Goal: Task Accomplishment & Management: Manage account settings

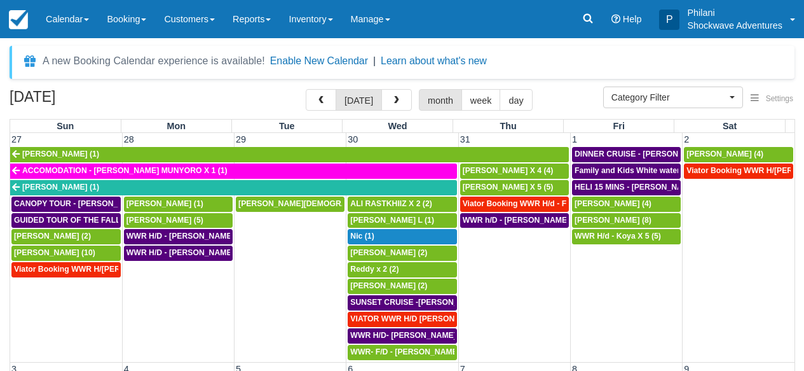
select select
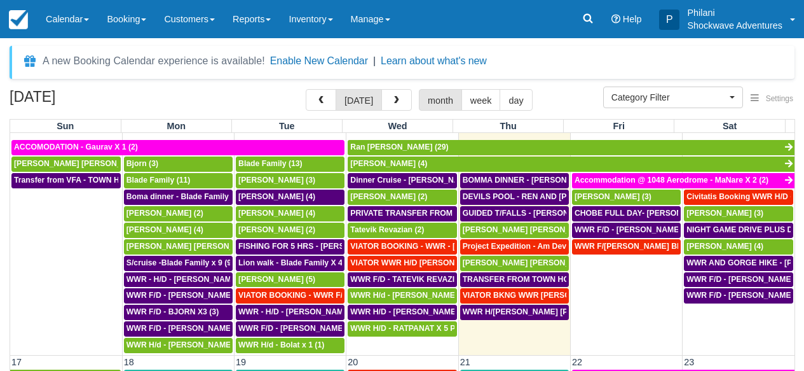
scroll to position [446, 0]
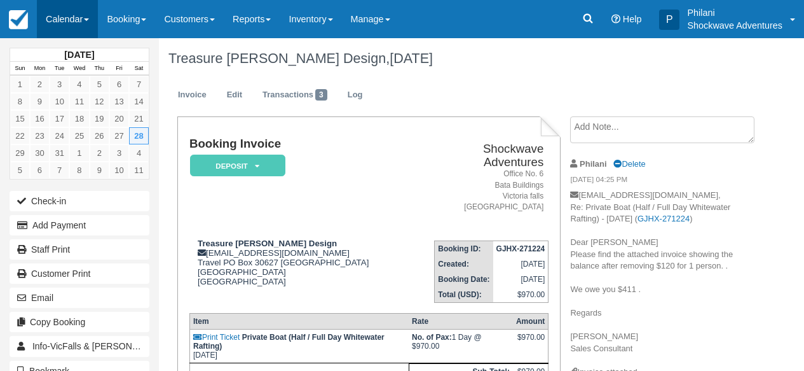
click at [65, 17] on link "Calendar" at bounding box center [67, 19] width 61 height 38
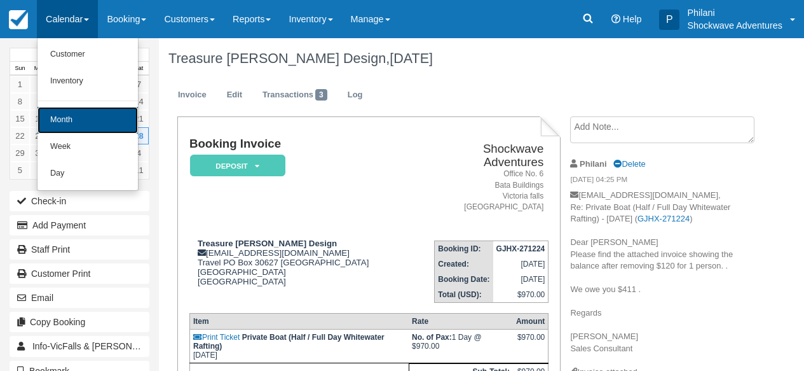
click at [74, 125] on link "Month" at bounding box center [88, 120] width 100 height 27
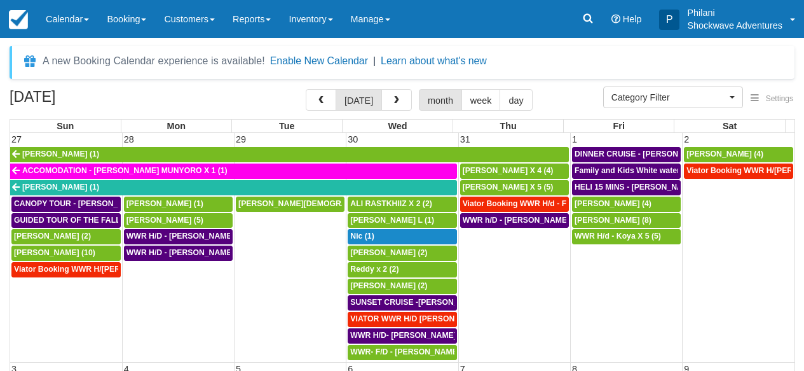
select select
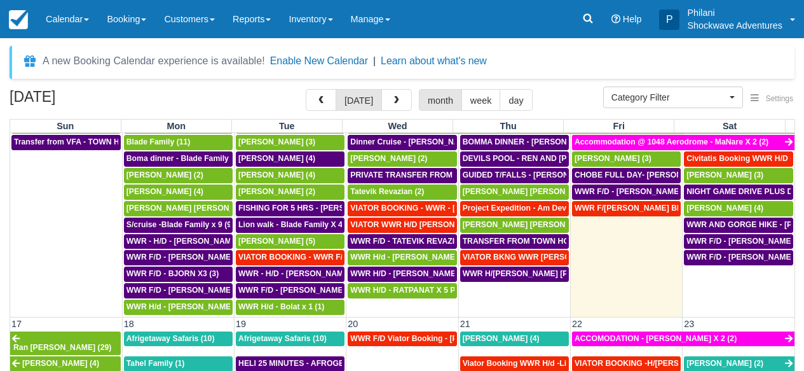
scroll to position [469, 0]
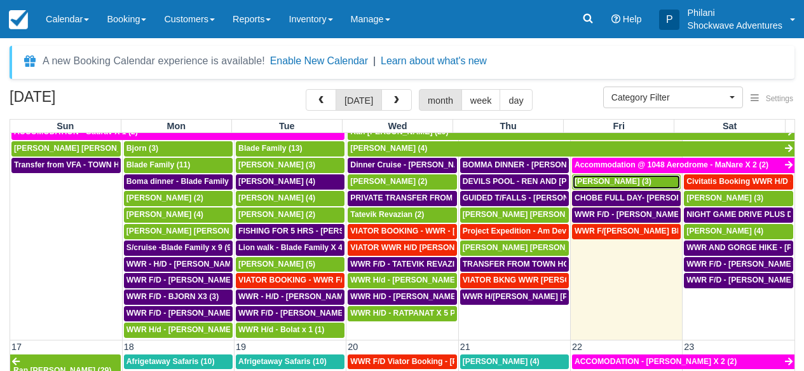
click at [621, 186] on span "Alex von Roon (3)" at bounding box center [613, 181] width 77 height 9
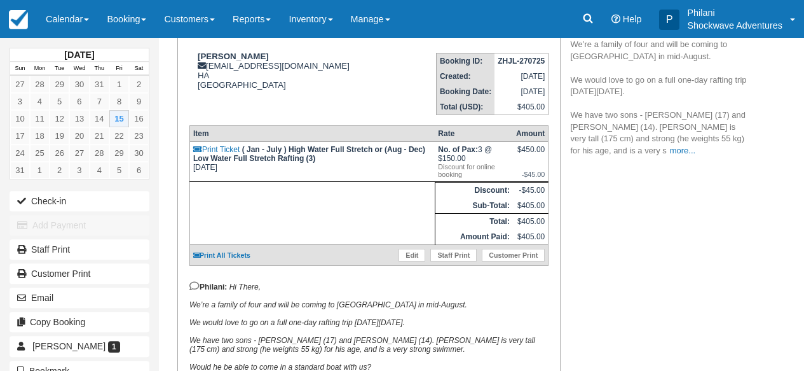
scroll to position [183, 0]
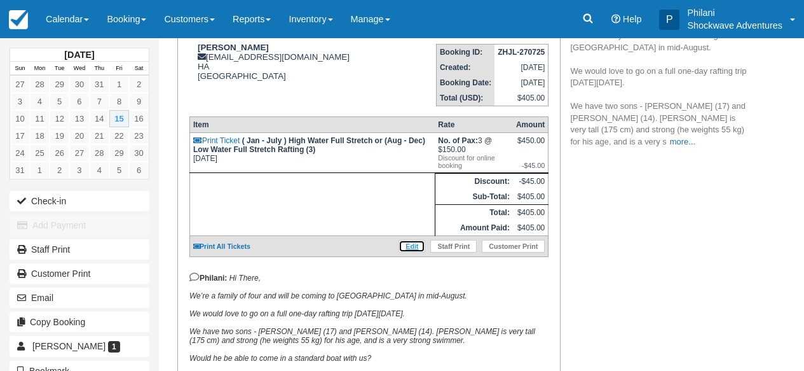
click at [417, 252] on link "Edit" at bounding box center [412, 246] width 27 height 13
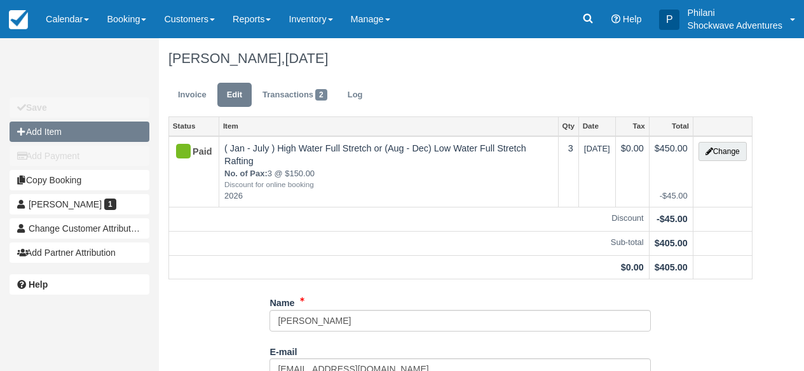
click at [97, 134] on button "Add Item" at bounding box center [80, 131] width 140 height 20
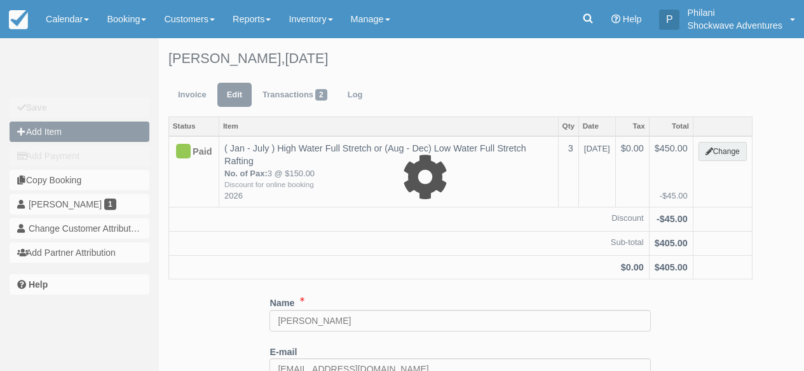
type input "0.00"
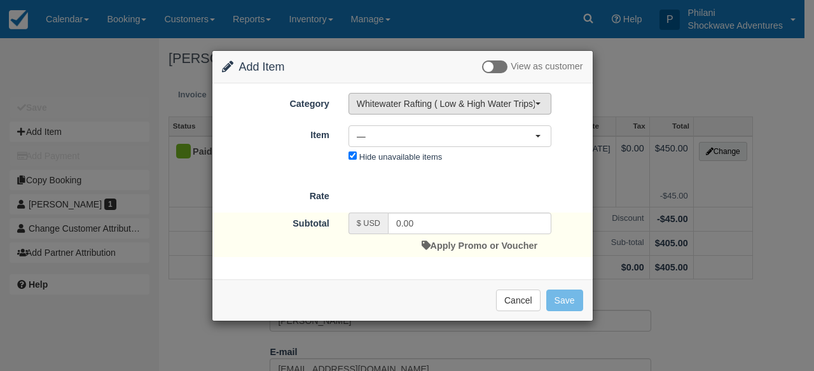
click at [453, 104] on span "Whitewater Rafting ( Low & High Water Trips)" at bounding box center [446, 103] width 178 height 13
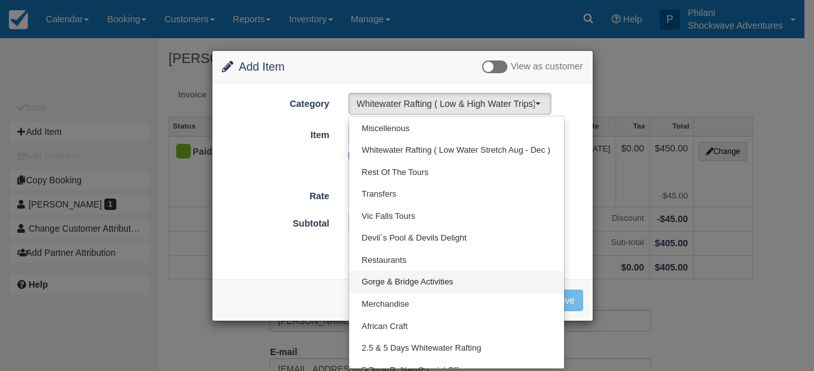
scroll to position [249, 0]
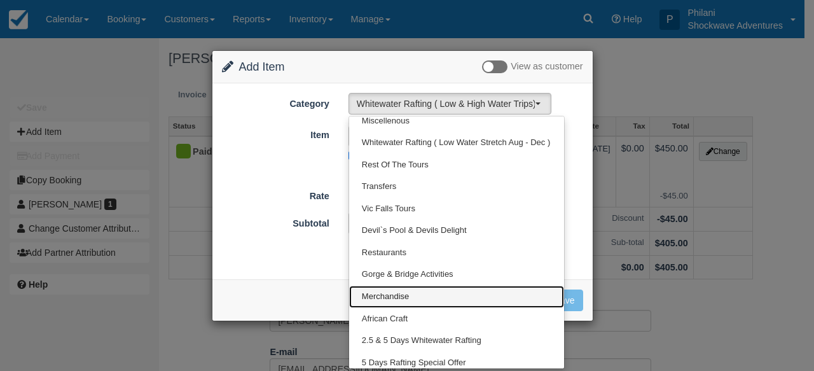
click at [419, 294] on link "Merchandise" at bounding box center [456, 297] width 215 height 22
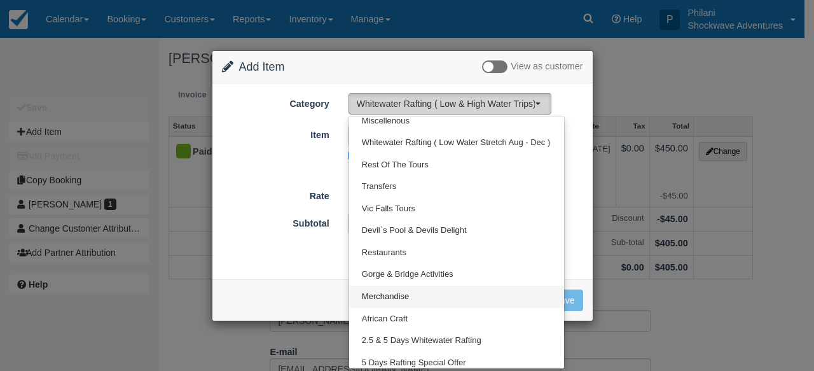
select select "31"
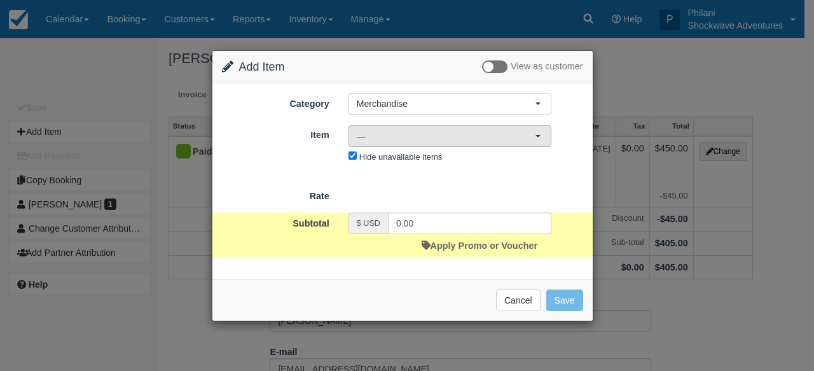
click at [526, 138] on span "—" at bounding box center [446, 136] width 178 height 13
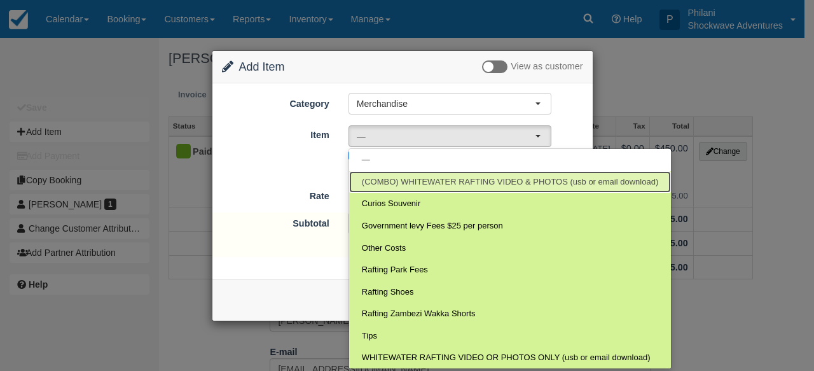
click at [490, 184] on span "(COMBO) WHITEWATER RAFTING VIDEO & PHOTOS (usb or email download)" at bounding box center [510, 182] width 296 height 12
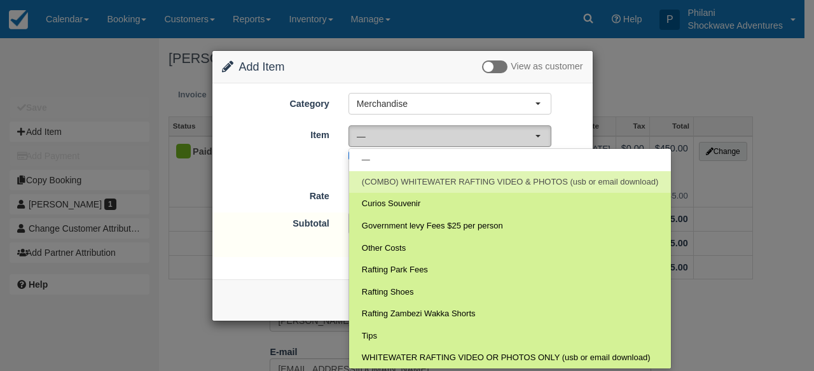
select select "66"
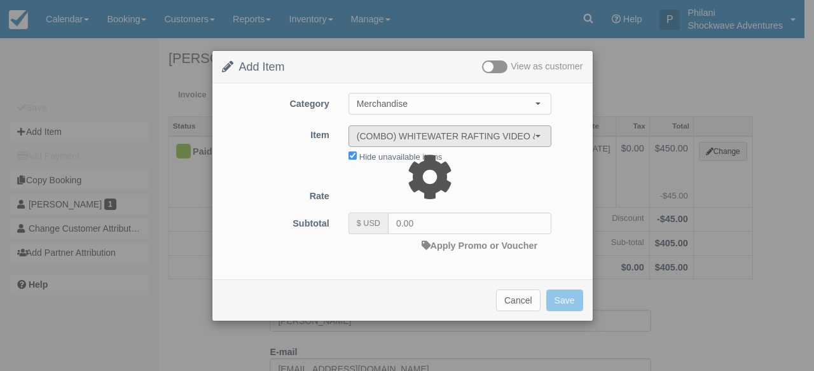
type input "80.00"
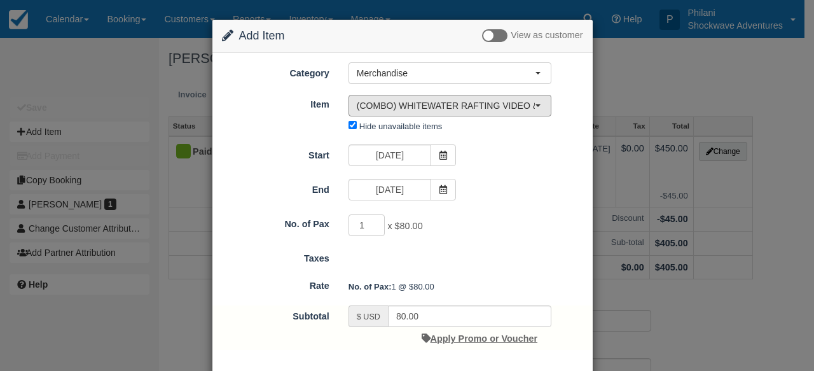
scroll to position [57, 0]
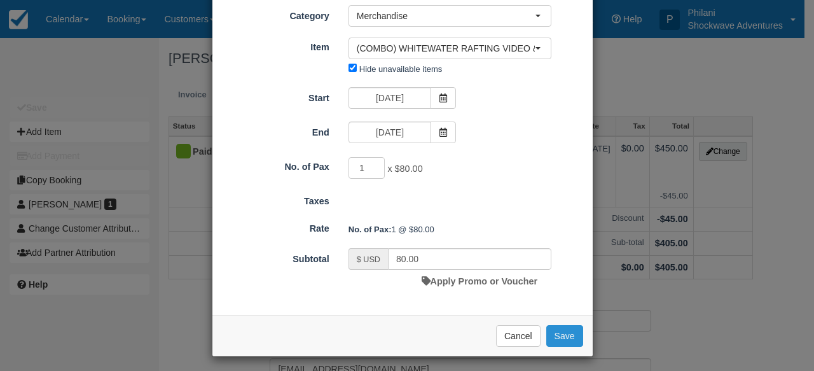
click at [560, 336] on button "Save" at bounding box center [564, 336] width 37 height 22
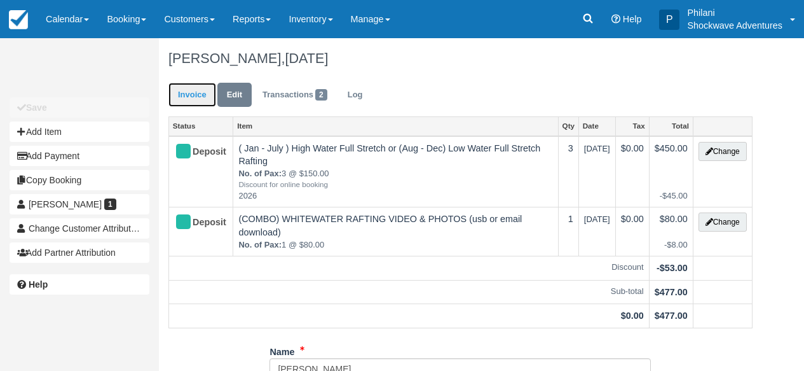
click at [191, 95] on link "Invoice" at bounding box center [193, 95] width 48 height 25
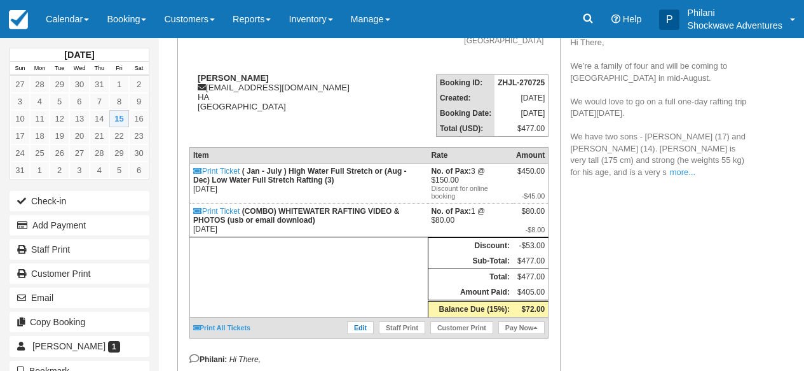
scroll to position [153, 0]
click at [359, 334] on link "Edit" at bounding box center [360, 327] width 27 height 13
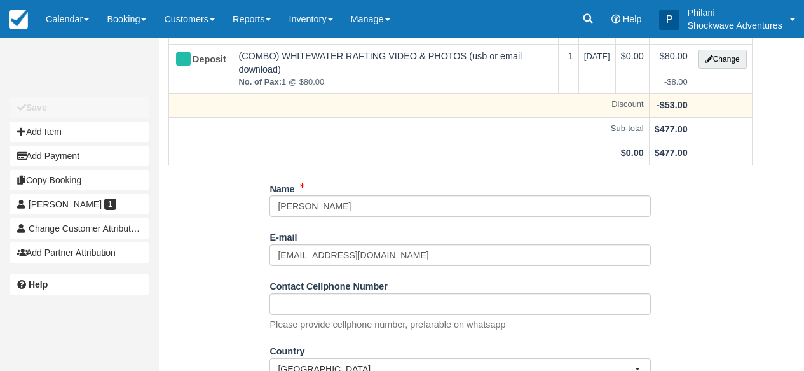
scroll to position [142, 0]
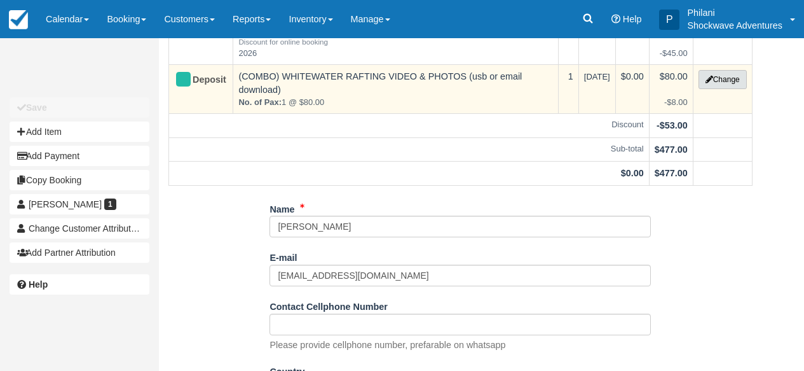
click at [731, 83] on button "Change" at bounding box center [723, 79] width 48 height 19
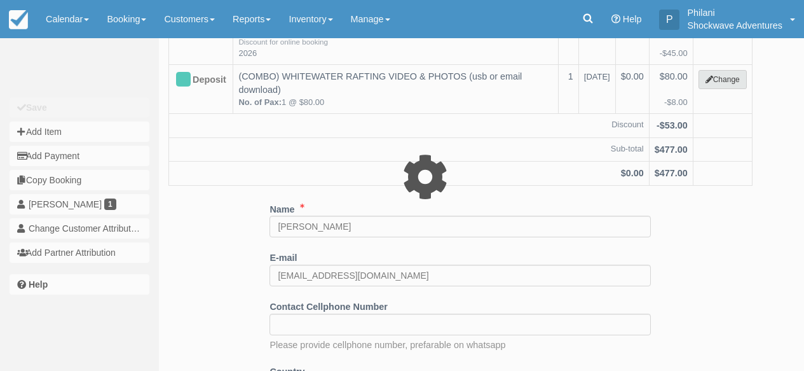
select select "31"
type input "80.00"
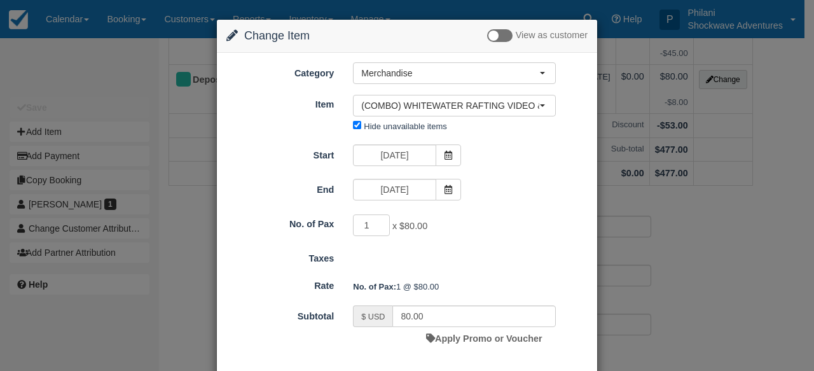
click at [797, 289] on div "Change Item Add Item View as customer Category Merchandise Whitewater Rafting (…" at bounding box center [407, 185] width 814 height 371
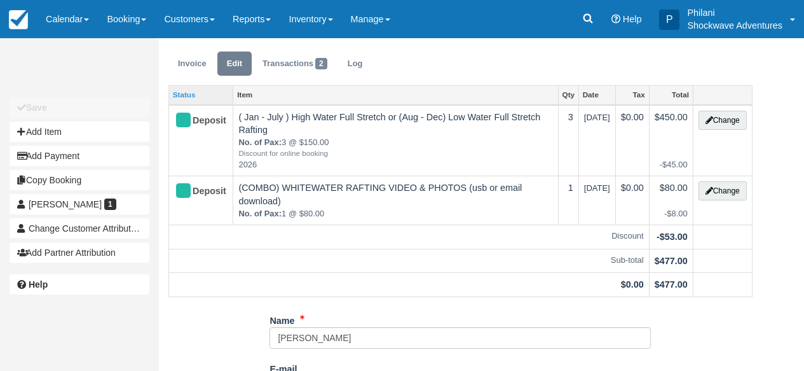
scroll to position [31, 0]
click at [201, 67] on link "Invoice" at bounding box center [193, 64] width 48 height 25
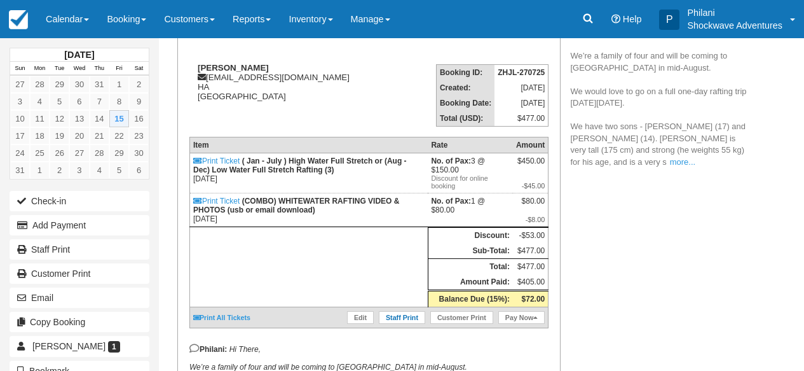
scroll to position [163, 0]
click at [362, 324] on link "Edit" at bounding box center [360, 317] width 27 height 13
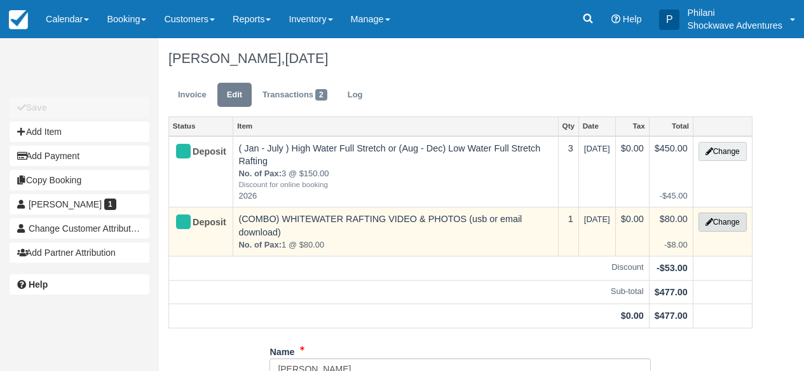
click at [731, 221] on button "Change" at bounding box center [723, 221] width 48 height 19
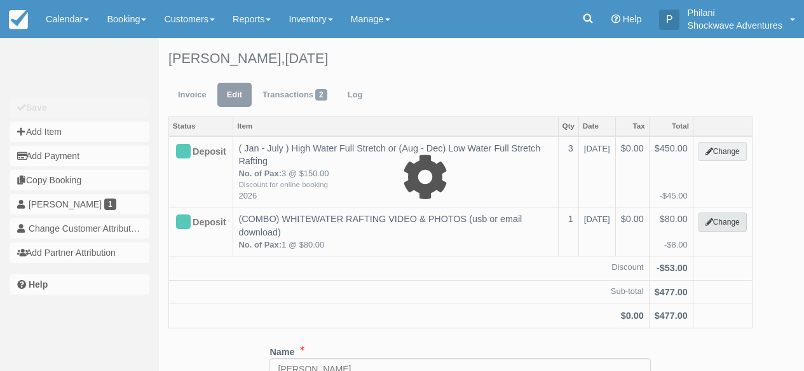
select select "31"
type input "80.00"
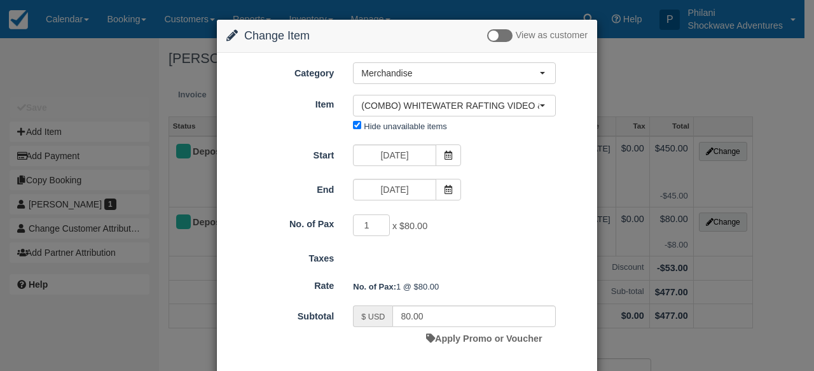
click at [768, 302] on div "Change Item Add Item View as customer Category Merchandise Whitewater Rafting (…" at bounding box center [407, 185] width 814 height 371
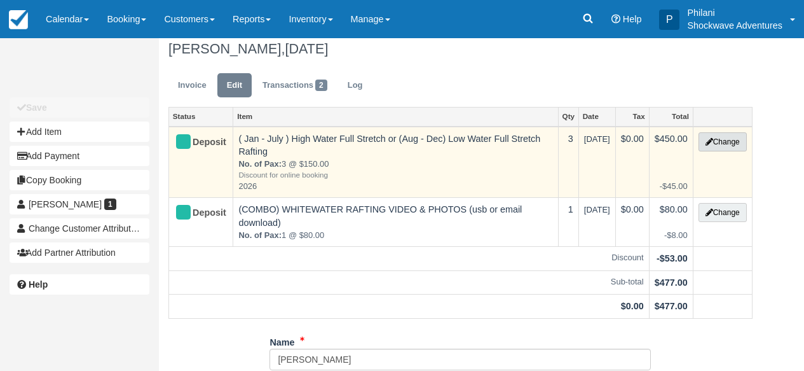
scroll to position [10, 0]
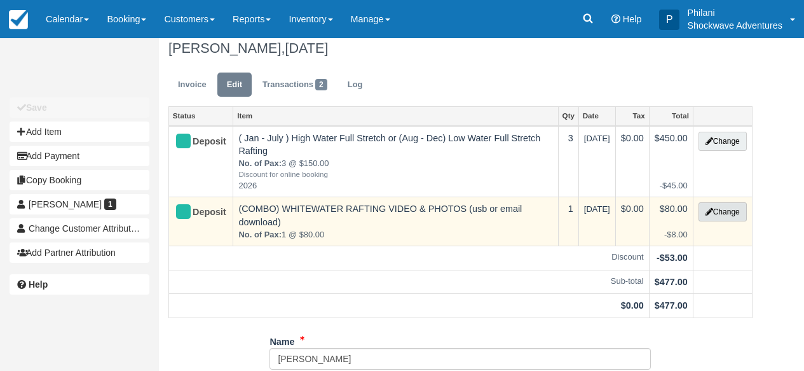
click at [726, 216] on button "Change" at bounding box center [723, 211] width 48 height 19
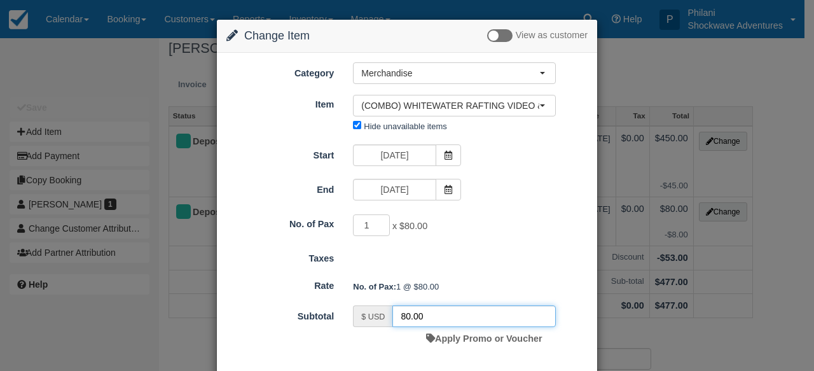
click at [403, 317] on input "80.00" at bounding box center [473, 316] width 163 height 22
click at [772, 354] on div "Change Item Add Item View as customer Category Merchandise Whitewater Rafting (…" at bounding box center [407, 185] width 814 height 371
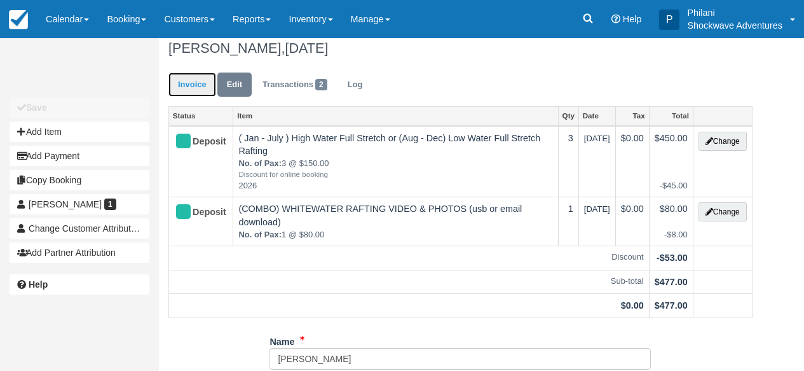
click at [188, 84] on link "Invoice" at bounding box center [193, 84] width 48 height 25
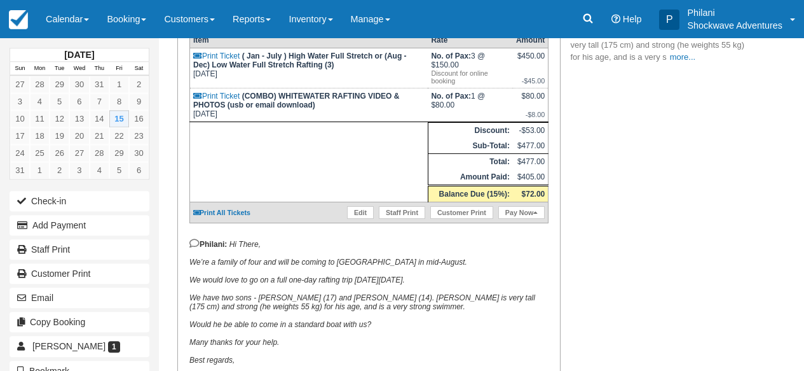
scroll to position [275, 0]
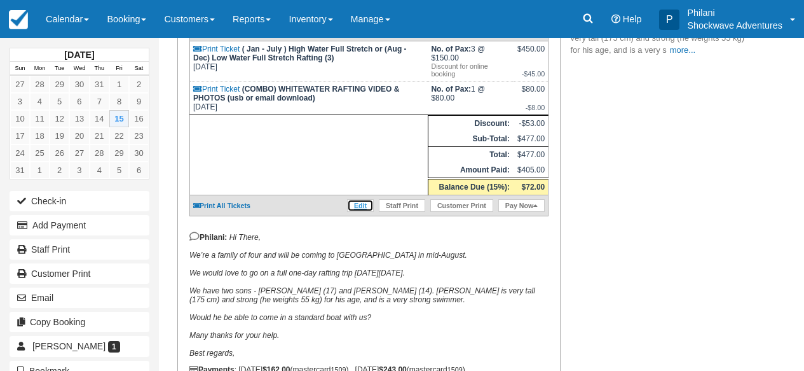
click at [359, 212] on link "Edit" at bounding box center [360, 205] width 27 height 13
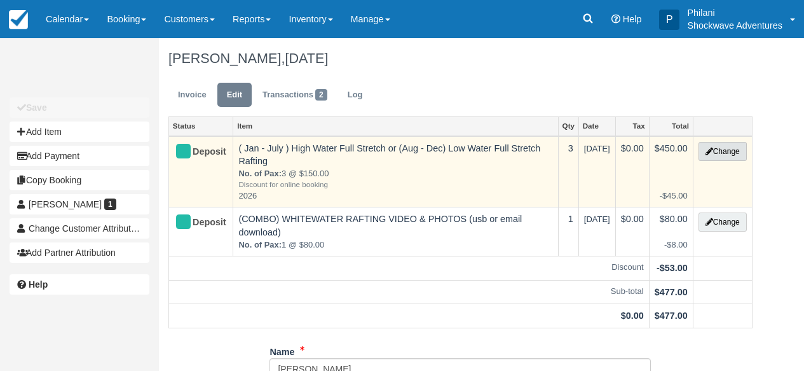
drag, startPoint x: 0, startPoint y: 0, endPoint x: 715, endPoint y: 153, distance: 731.0
click at [715, 153] on button "Change" at bounding box center [723, 151] width 48 height 19
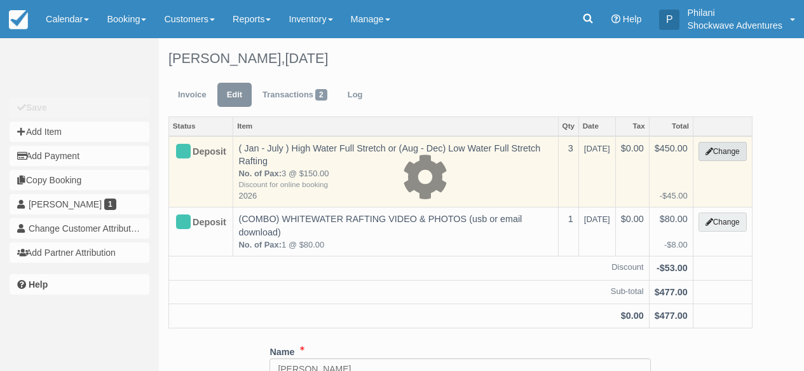
type input "450.00"
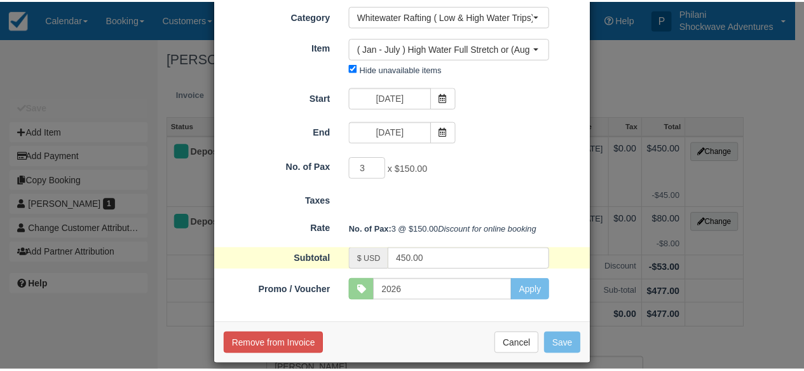
scroll to position [91, 0]
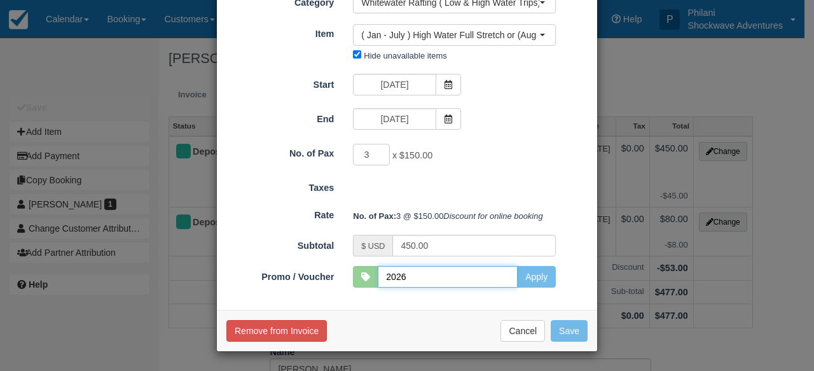
click at [415, 279] on input "2026" at bounding box center [448, 277] width 140 height 22
type input "2"
click at [497, 177] on div "Taxes" at bounding box center [407, 186] width 380 height 18
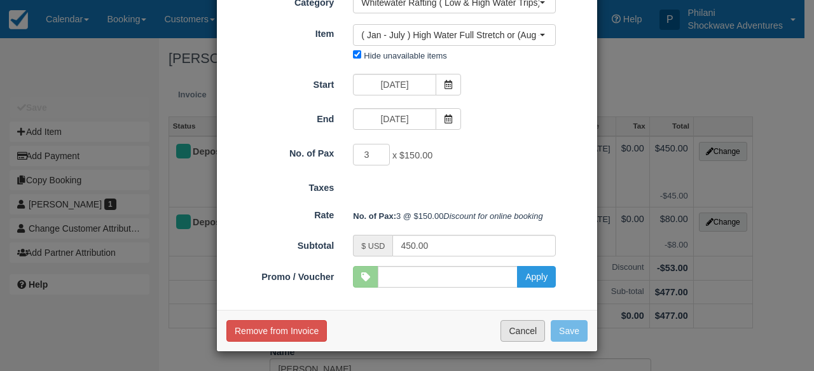
click at [528, 332] on button "Cancel" at bounding box center [522, 331] width 45 height 22
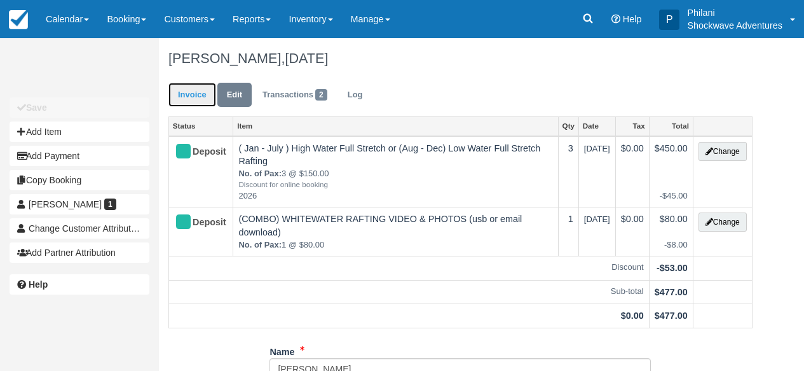
click at [185, 102] on link "Invoice" at bounding box center [193, 95] width 48 height 25
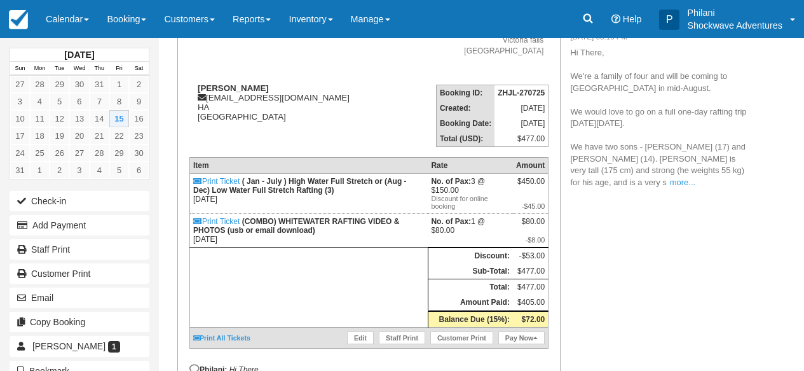
scroll to position [142, 0]
click at [362, 344] on link "Edit" at bounding box center [360, 337] width 27 height 13
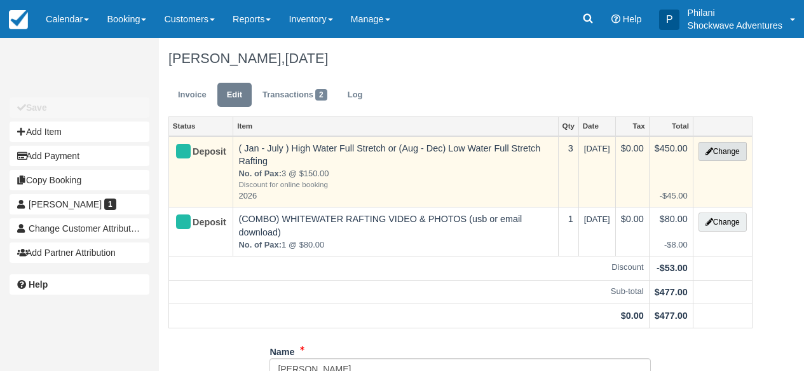
click at [723, 155] on button "Change" at bounding box center [723, 151] width 48 height 19
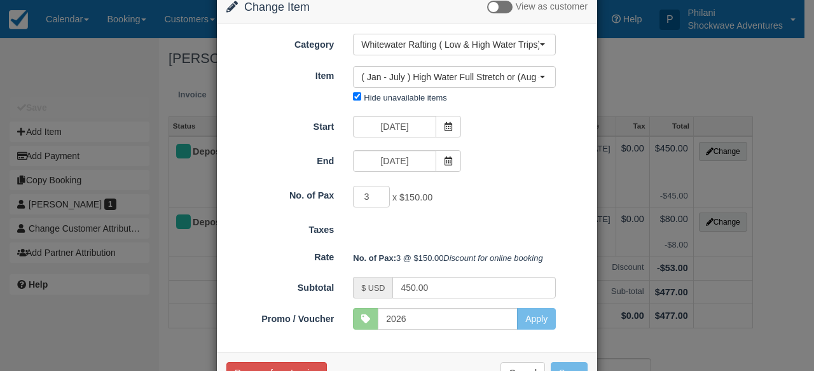
scroll to position [91, 0]
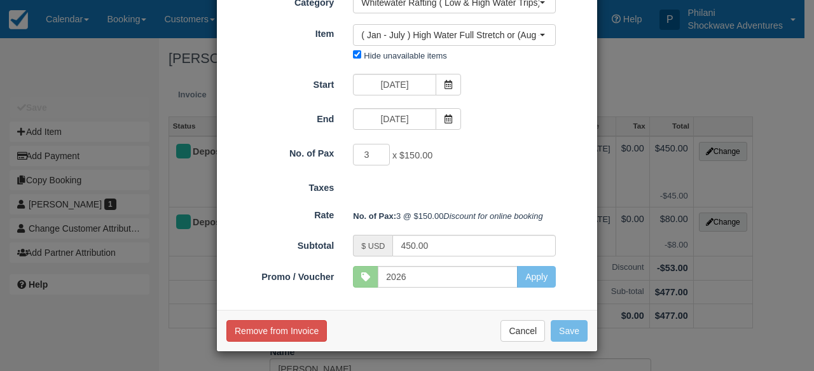
click at [368, 279] on div at bounding box center [365, 277] width 25 height 22
click at [778, 298] on div "Change Item Add Item View as customer Category Whitewater Rafting ( Low & High …" at bounding box center [407, 185] width 814 height 371
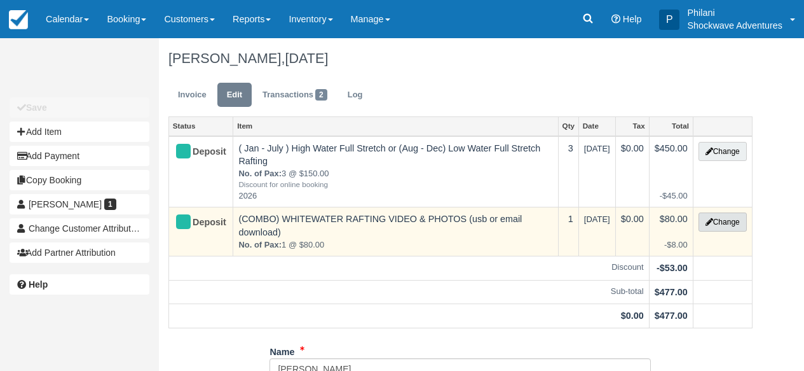
click at [721, 224] on button "Change" at bounding box center [723, 221] width 48 height 19
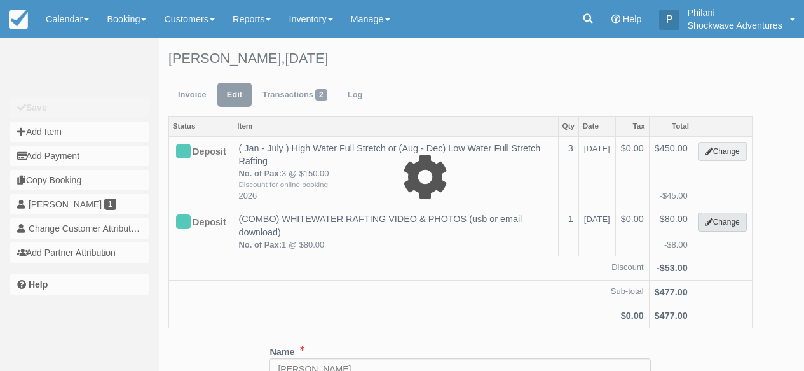
select select "31"
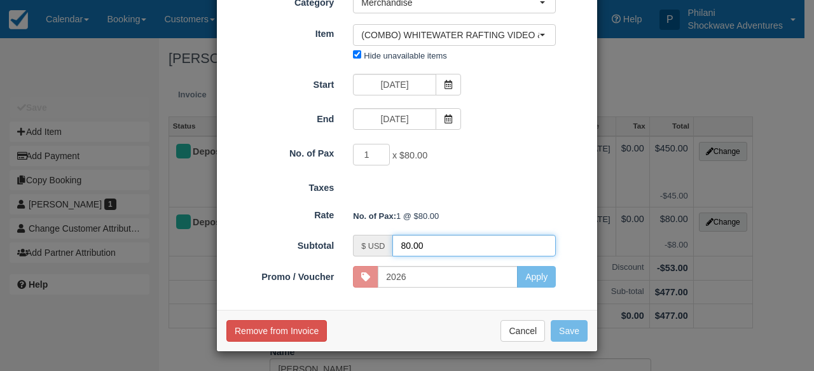
click at [402, 256] on input "80.00" at bounding box center [473, 246] width 163 height 22
click at [406, 256] on input "80.00" at bounding box center [473, 246] width 163 height 22
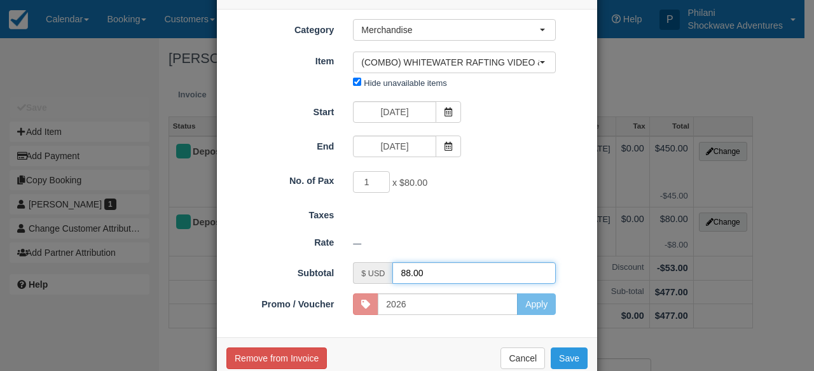
scroll to position [46, 0]
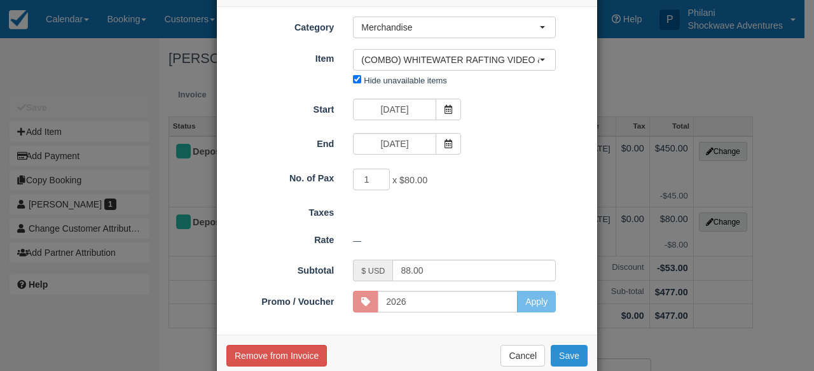
click at [569, 352] on button "Save" at bounding box center [569, 356] width 37 height 22
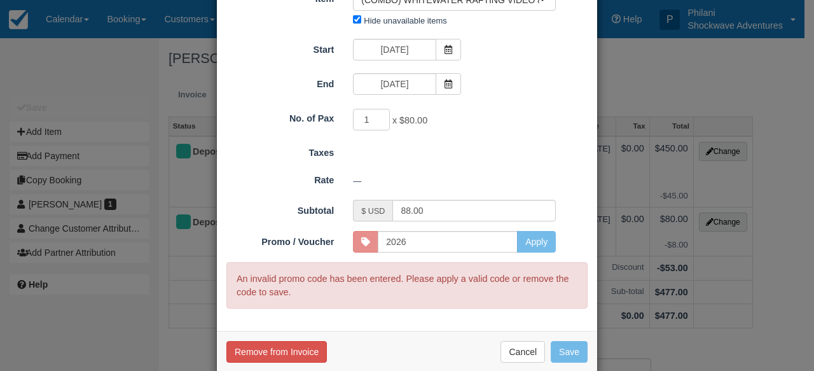
scroll to position [114, 0]
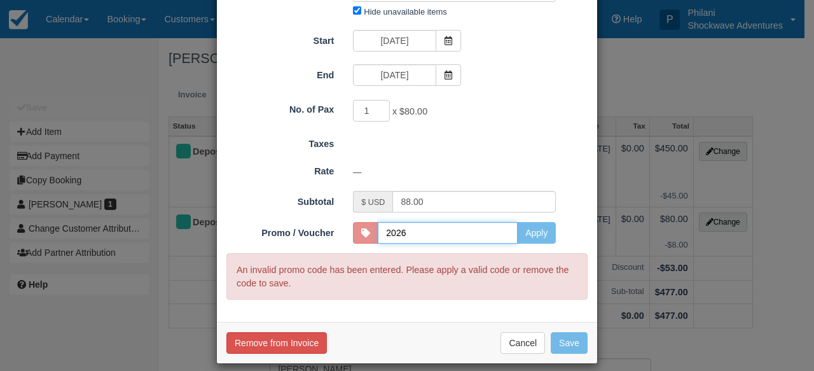
click at [401, 233] on input "2026" at bounding box center [448, 233] width 140 height 22
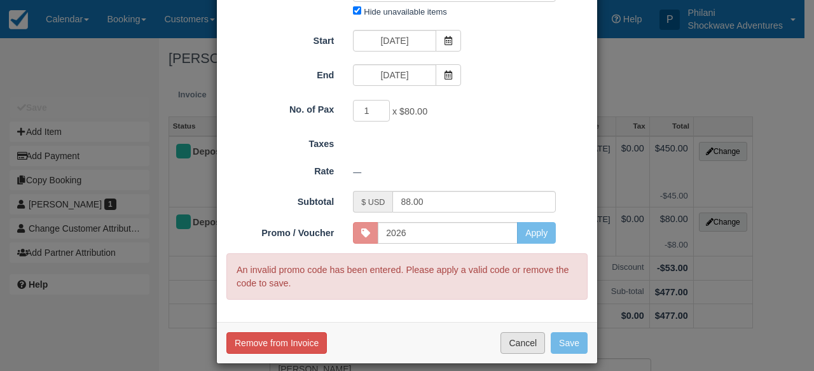
click at [515, 341] on button "Cancel" at bounding box center [522, 343] width 45 height 22
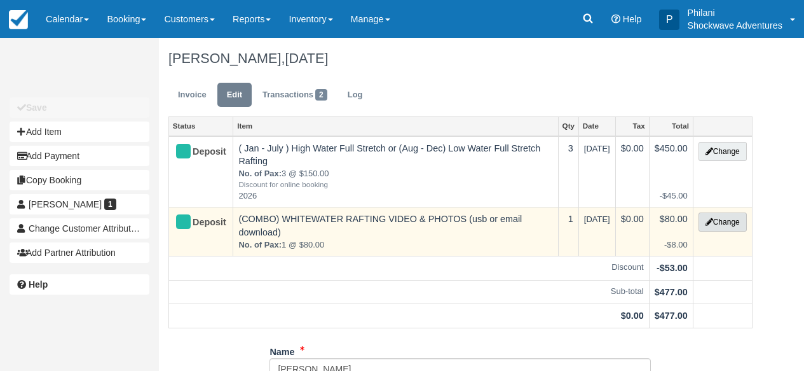
click at [734, 224] on button "Change" at bounding box center [723, 221] width 48 height 19
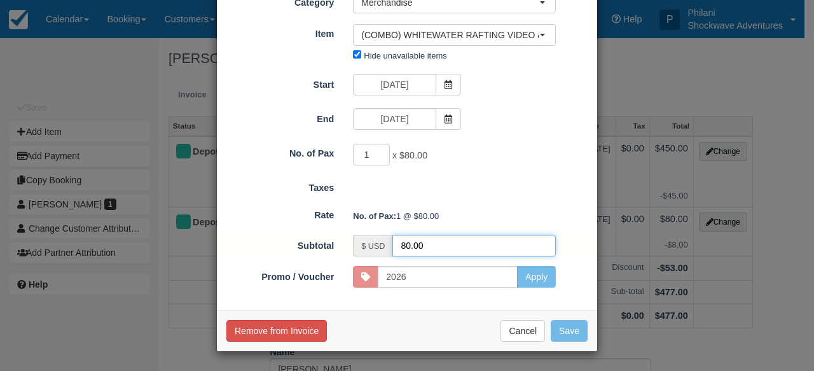
click at [405, 256] on input "80.00" at bounding box center [473, 246] width 163 height 22
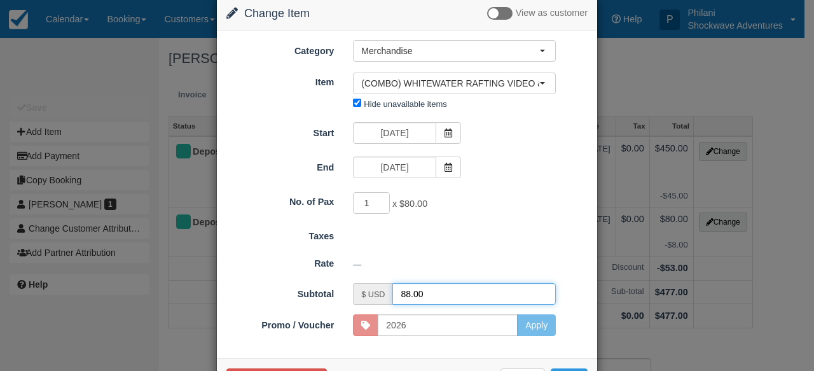
scroll to position [70, 0]
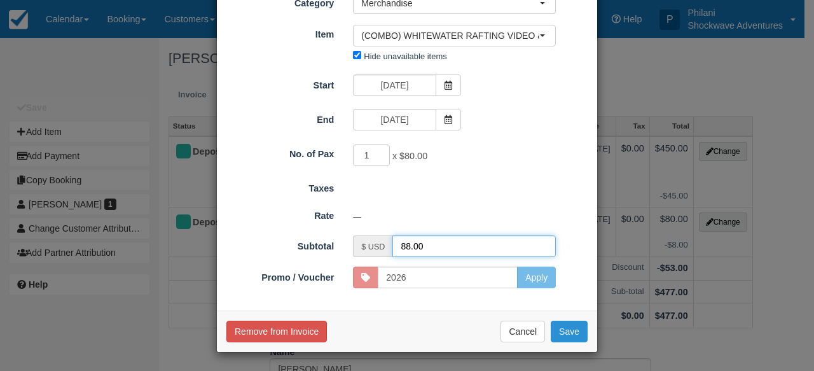
type input "88.00"
click at [570, 329] on button "Save" at bounding box center [569, 331] width 37 height 22
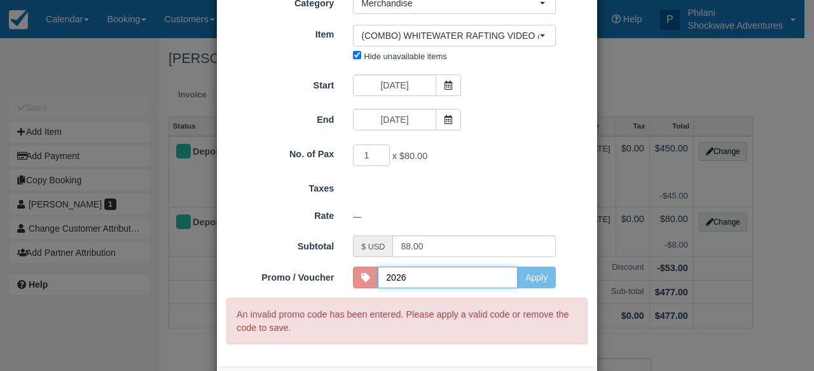
click at [411, 280] on input "2026" at bounding box center [448, 277] width 140 height 22
type input "2"
type input "2026"
click at [527, 278] on button "Apply" at bounding box center [536, 277] width 39 height 22
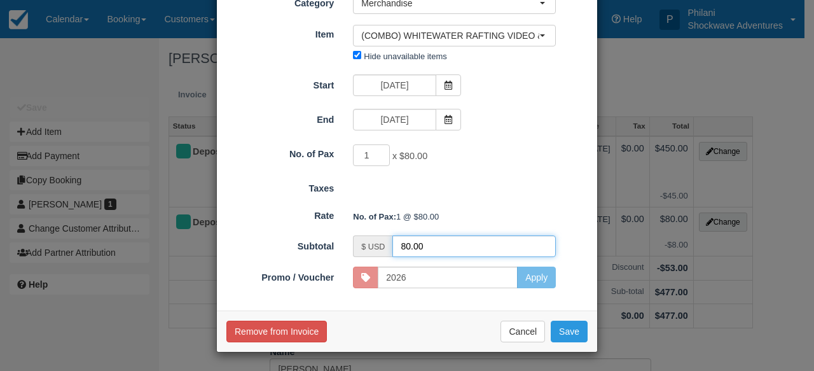
drag, startPoint x: 405, startPoint y: 244, endPoint x: 410, endPoint y: 250, distance: 7.3
click at [406, 244] on input "80.00" at bounding box center [473, 246] width 163 height 22
type input "88.00"
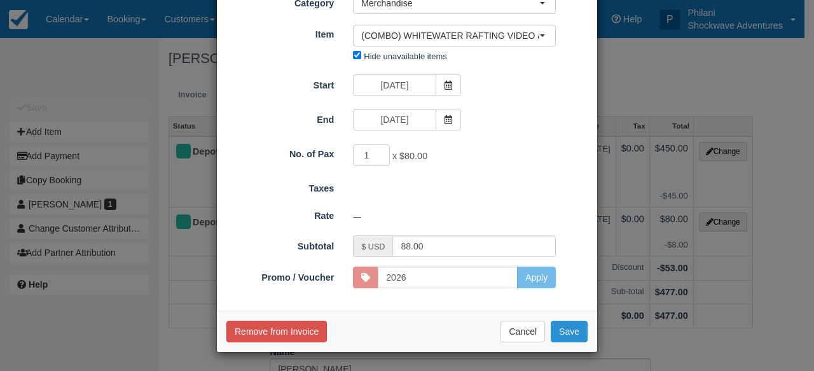
click at [573, 329] on button "Save" at bounding box center [569, 331] width 37 height 22
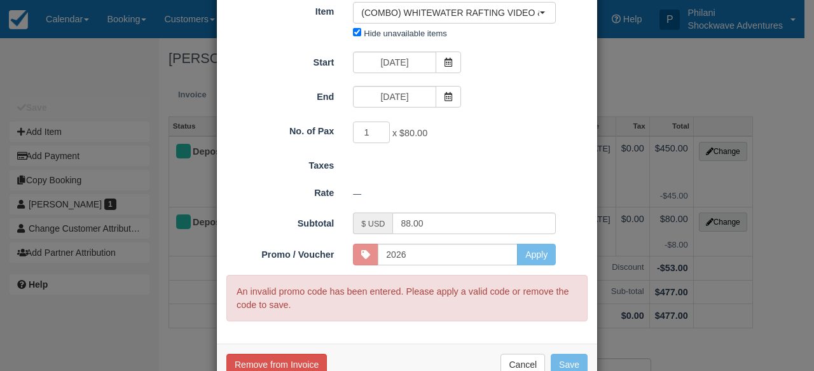
scroll to position [127, 0]
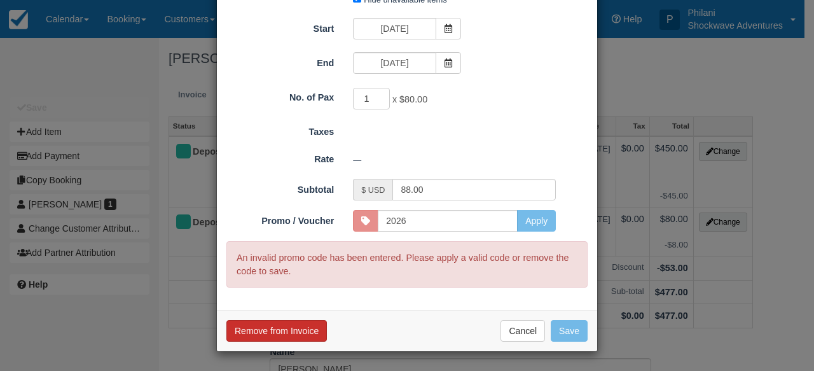
click at [296, 336] on button "Remove from Invoice" at bounding box center [276, 331] width 100 height 22
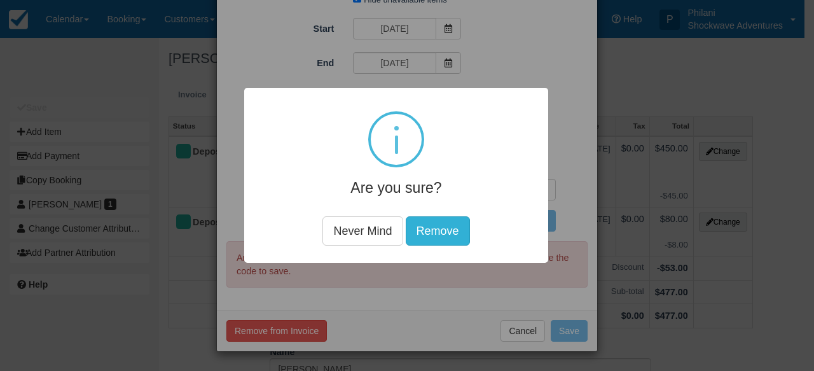
click at [443, 239] on button "Remove" at bounding box center [438, 230] width 64 height 29
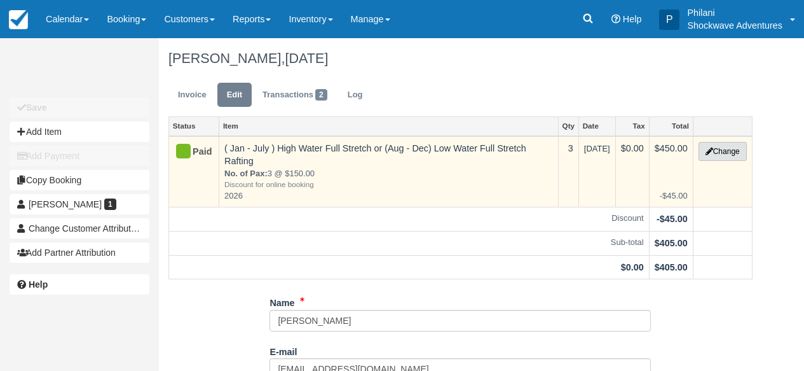
click at [733, 155] on button "Change" at bounding box center [723, 151] width 48 height 19
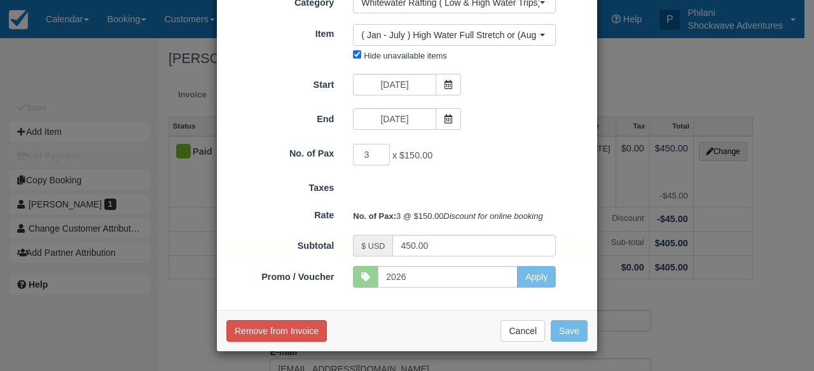
scroll to position [91, 0]
click at [760, 293] on div "Change Item Add Item View as customer Category Whitewater Rafting ( Low & High …" at bounding box center [407, 185] width 814 height 371
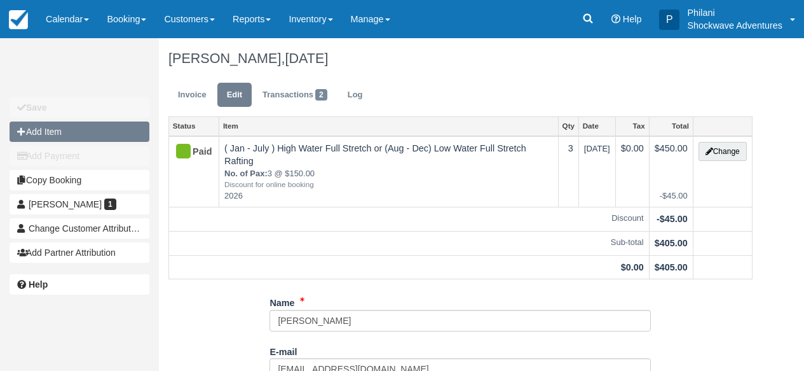
click at [64, 140] on button "Add Item" at bounding box center [80, 131] width 140 height 20
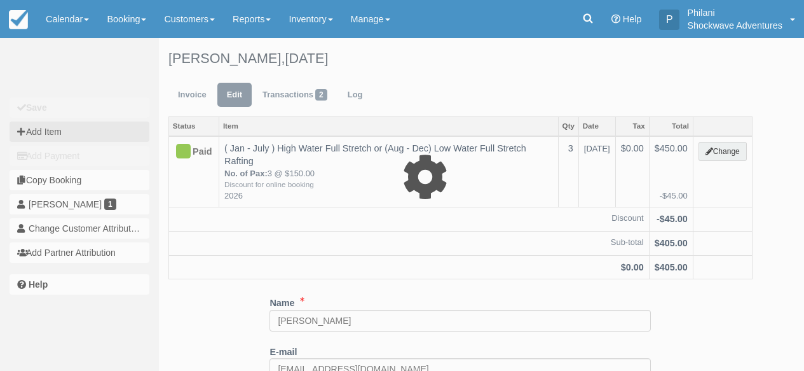
type input "0.00"
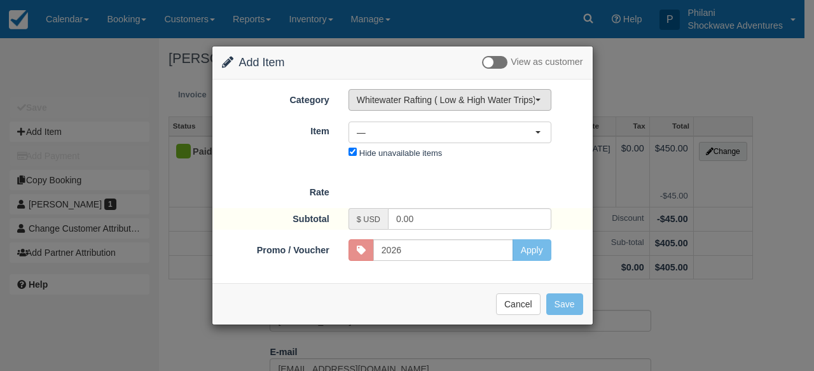
click at [468, 104] on span "Whitewater Rafting ( Low & High Water Trips)" at bounding box center [446, 99] width 178 height 13
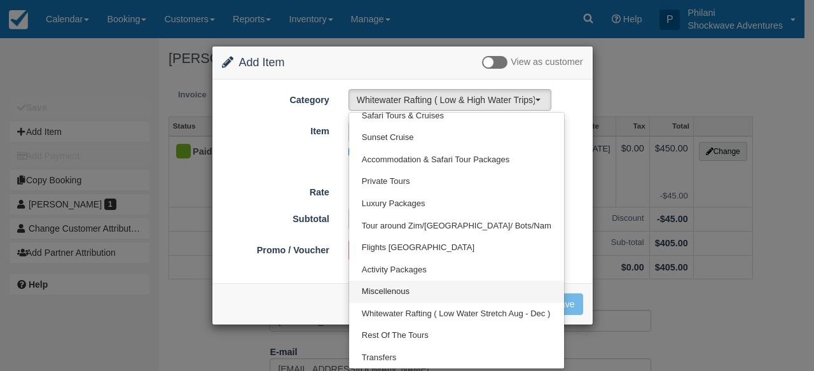
scroll to position [76, 0]
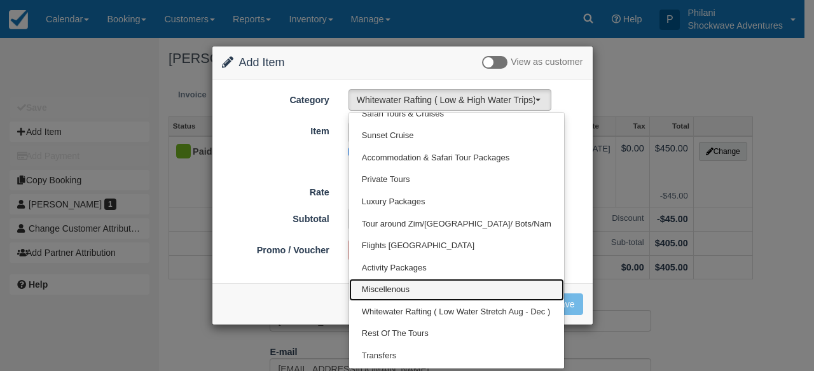
drag, startPoint x: 431, startPoint y: 287, endPoint x: 456, endPoint y: 280, distance: 25.8
click at [431, 287] on link "Miscellenous" at bounding box center [456, 290] width 215 height 22
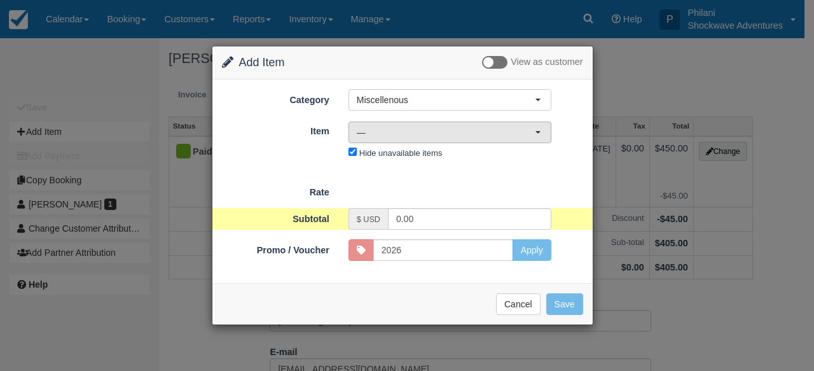
click at [464, 130] on span "—" at bounding box center [446, 132] width 178 height 13
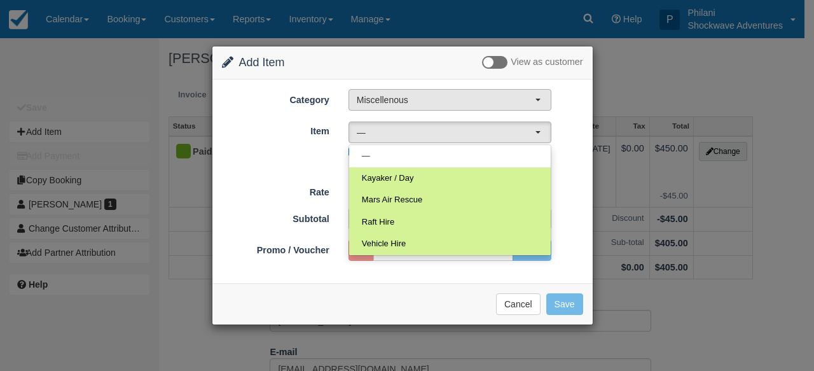
click at [461, 101] on span "Miscellenous" at bounding box center [446, 99] width 178 height 13
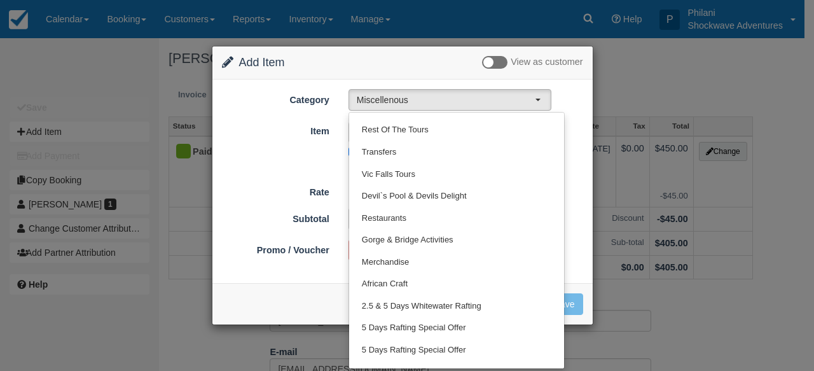
scroll to position [281, 0]
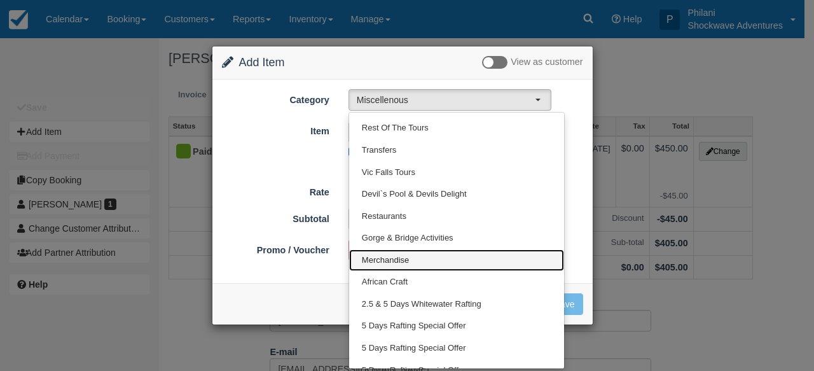
click at [439, 259] on link "Merchandise" at bounding box center [456, 260] width 215 height 22
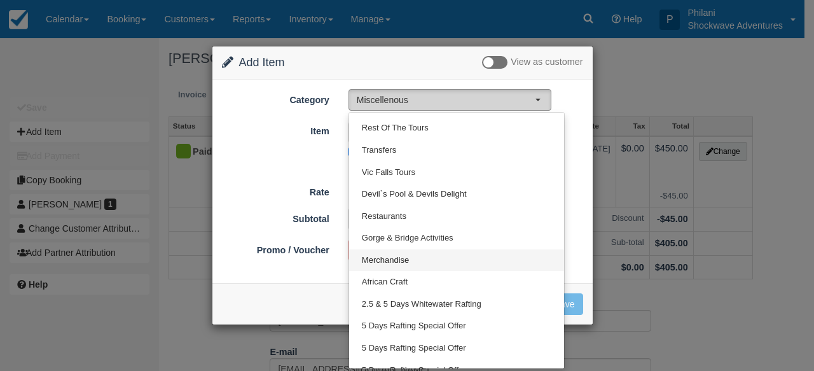
select select "31"
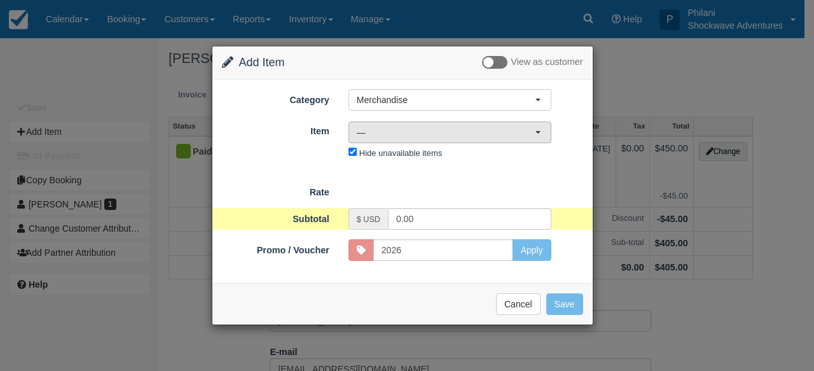
drag, startPoint x: 448, startPoint y: 130, endPoint x: 442, endPoint y: 132, distance: 6.6
click at [448, 131] on span "—" at bounding box center [446, 132] width 178 height 13
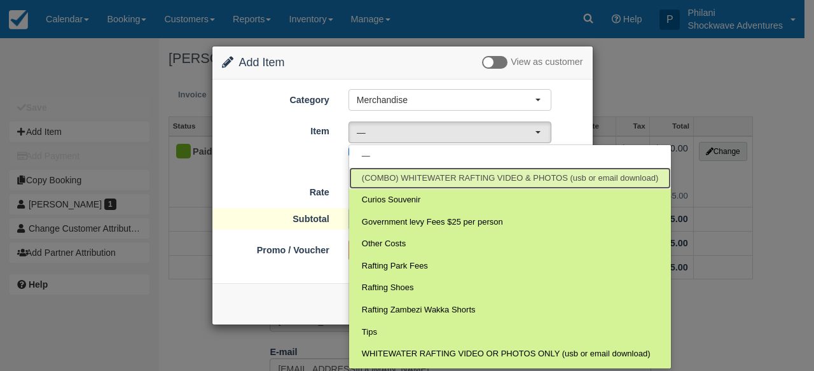
click at [472, 182] on span "(COMBO) WHITEWATER RAFTING VIDEO & PHOTOS (usb or email download)" at bounding box center [510, 178] width 296 height 12
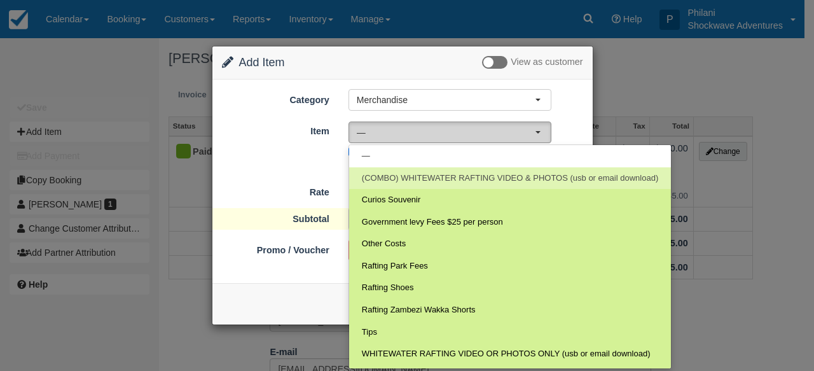
select select "66"
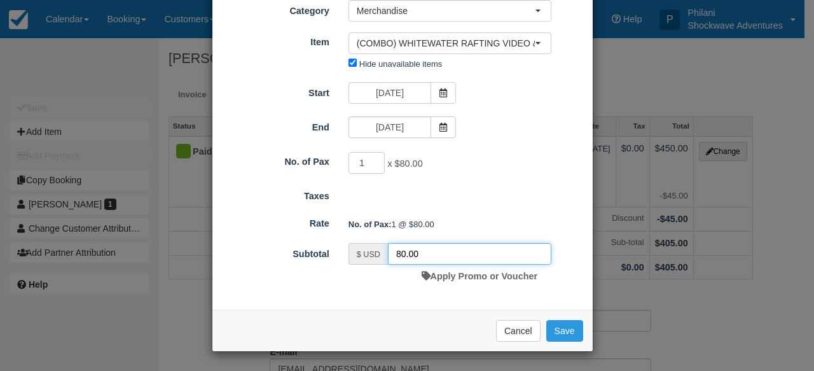
click at [400, 265] on input "80.00" at bounding box center [469, 254] width 163 height 22
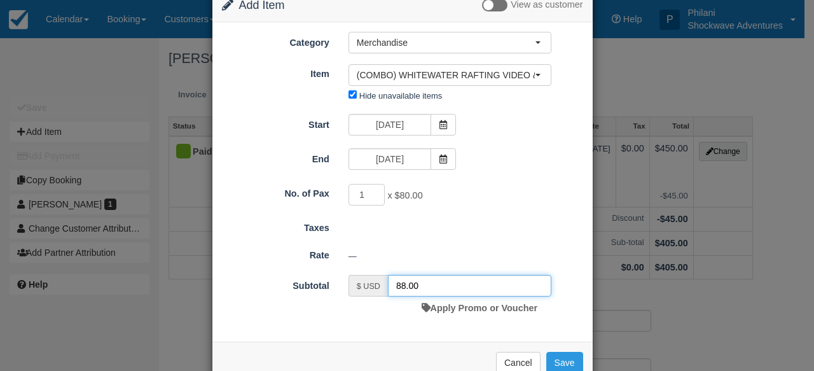
scroll to position [62, 0]
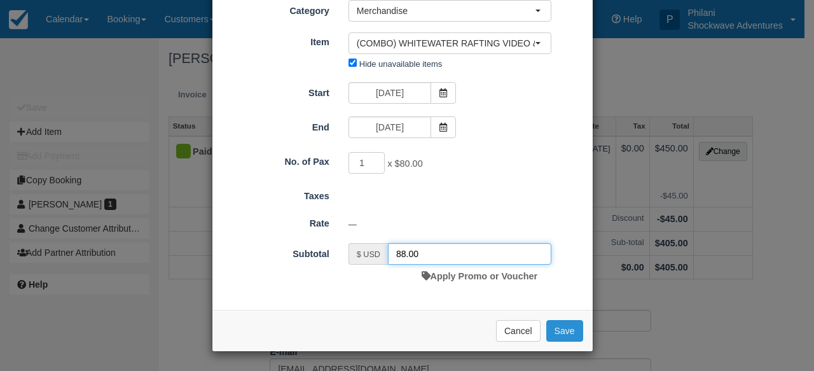
type input "88.00"
click at [572, 333] on button "Save" at bounding box center [564, 331] width 37 height 22
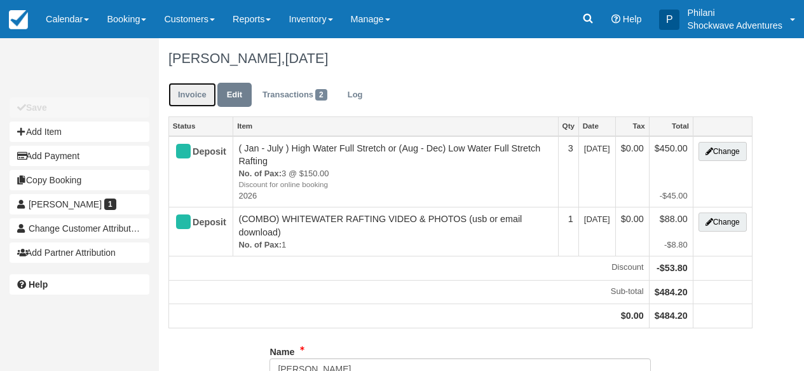
click at [188, 83] on link "Invoice" at bounding box center [193, 95] width 48 height 25
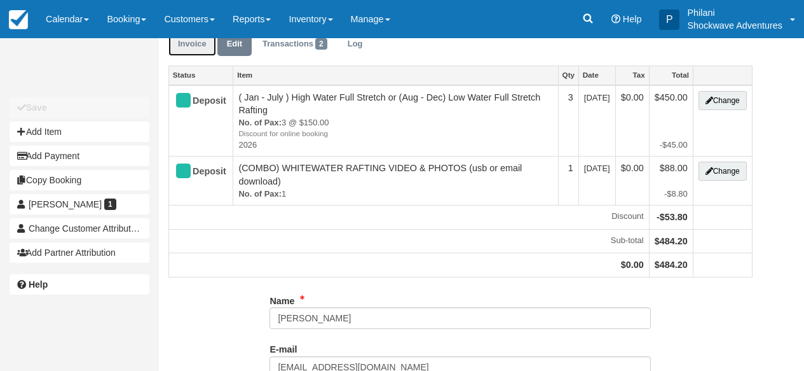
scroll to position [51, 0]
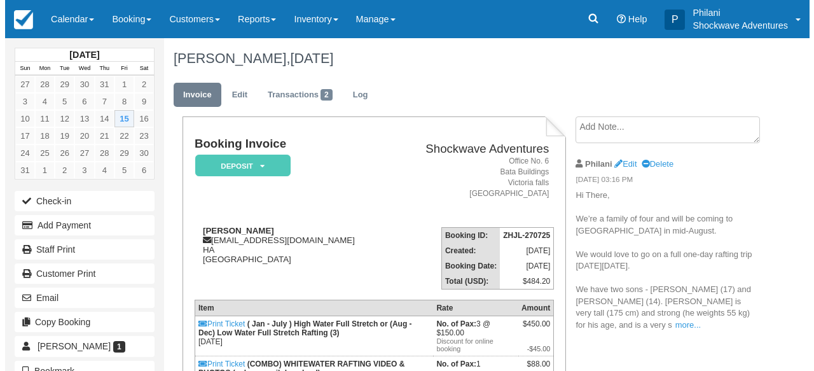
scroll to position [214, 0]
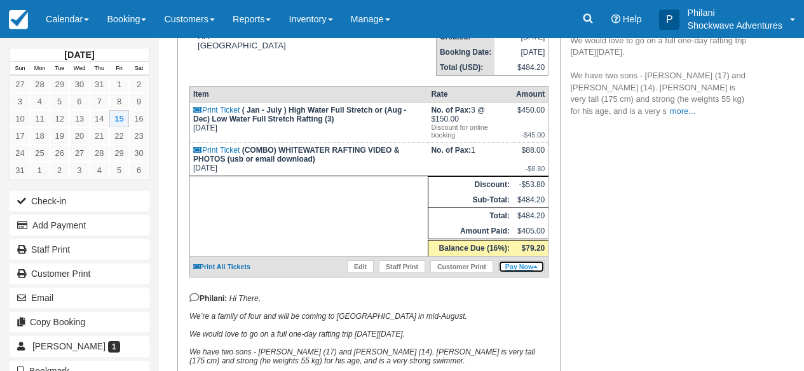
click at [532, 273] on link "Pay Now" at bounding box center [522, 266] width 46 height 13
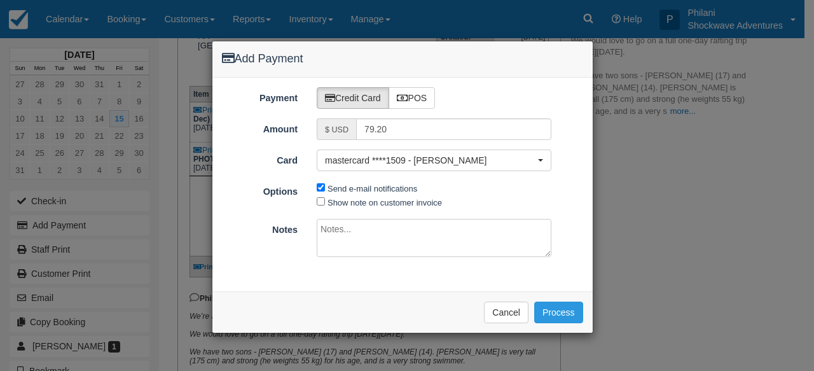
click at [376, 234] on textarea at bounding box center [434, 238] width 235 height 38
type textarea "VIDEO AND PHOTOS COMBO"
click at [566, 312] on button "Process" at bounding box center [558, 312] width 49 height 22
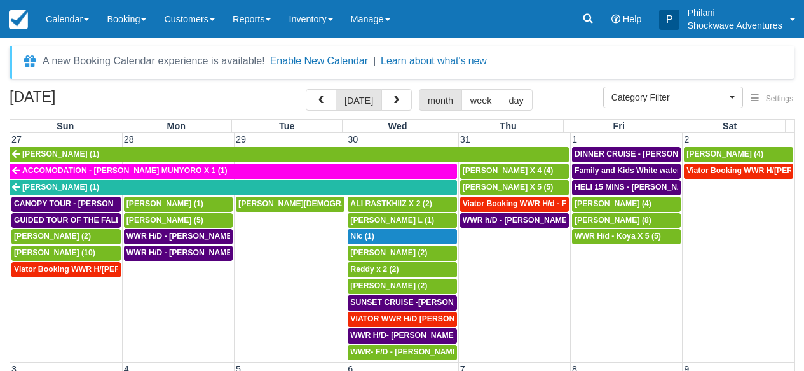
select select
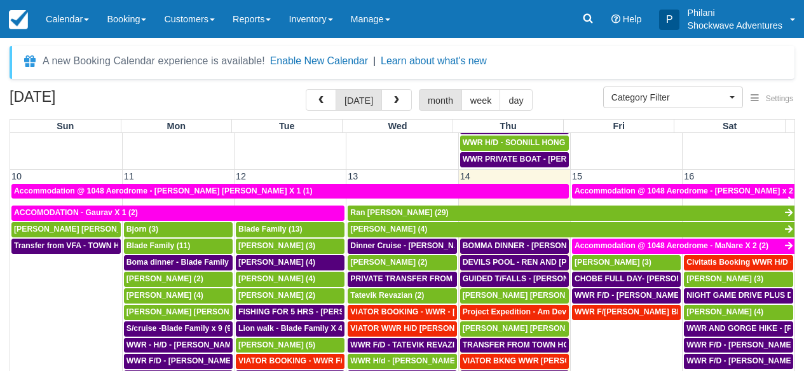
scroll to position [378, 0]
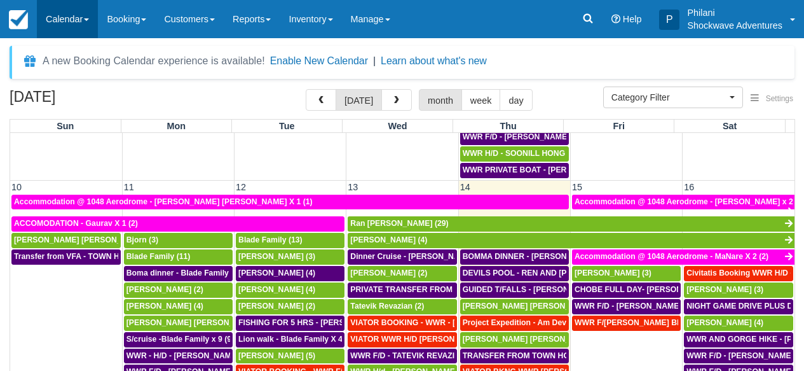
click at [50, 14] on link "Calendar" at bounding box center [67, 19] width 61 height 38
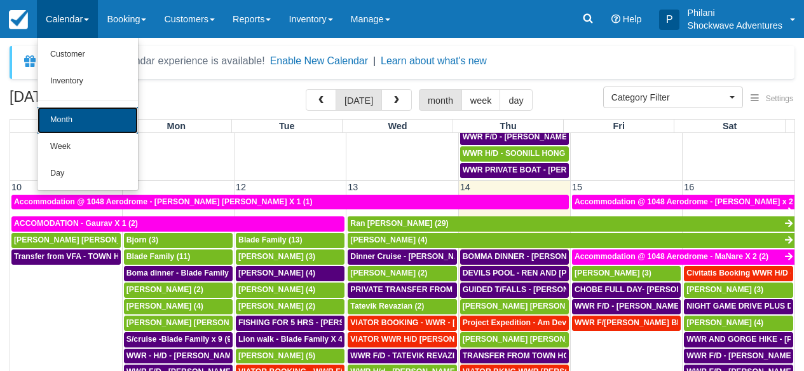
click at [89, 118] on link "Month" at bounding box center [88, 120] width 100 height 27
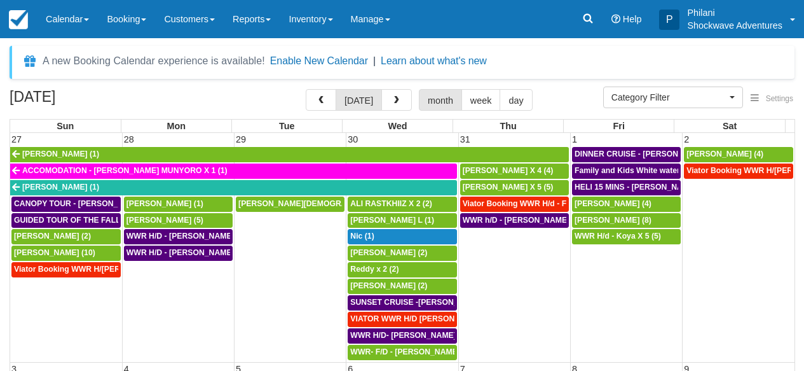
select select
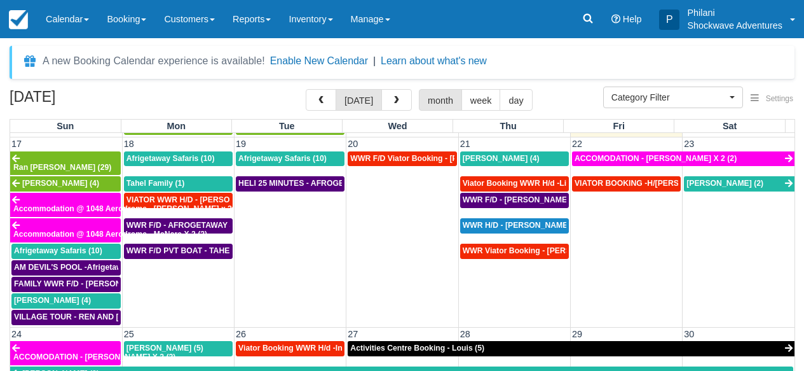
scroll to position [675, 0]
